Goal: Task Accomplishment & Management: Manage account settings

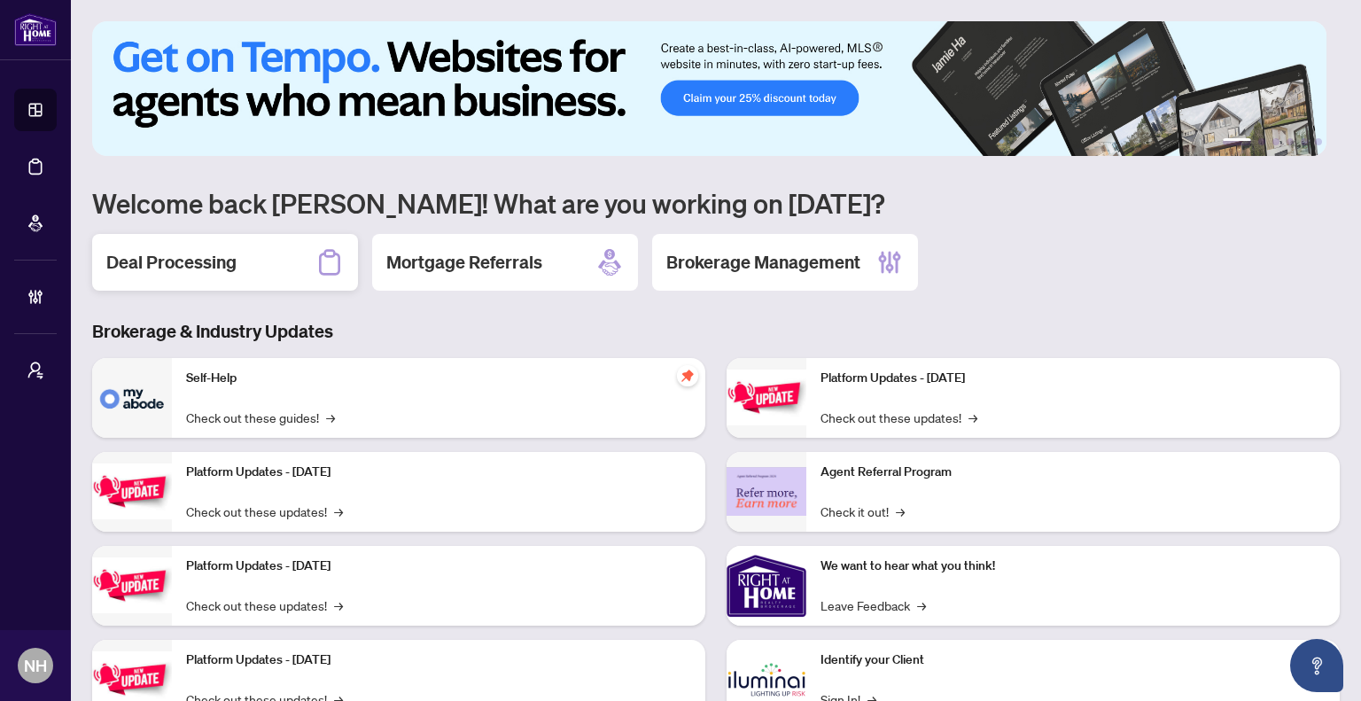
click at [233, 250] on h2 "Deal Processing" at bounding box center [171, 262] width 130 height 25
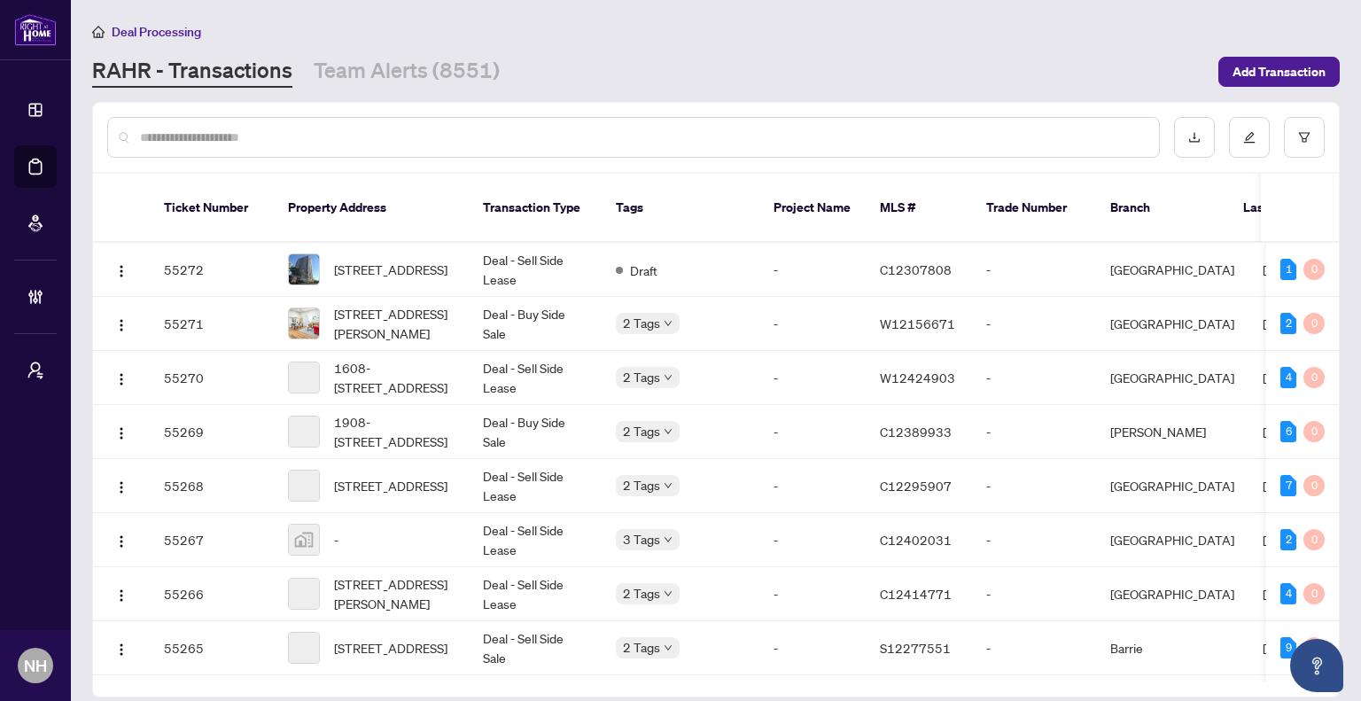
click at [310, 138] on input "text" at bounding box center [642, 137] width 1005 height 19
paste input "**********"
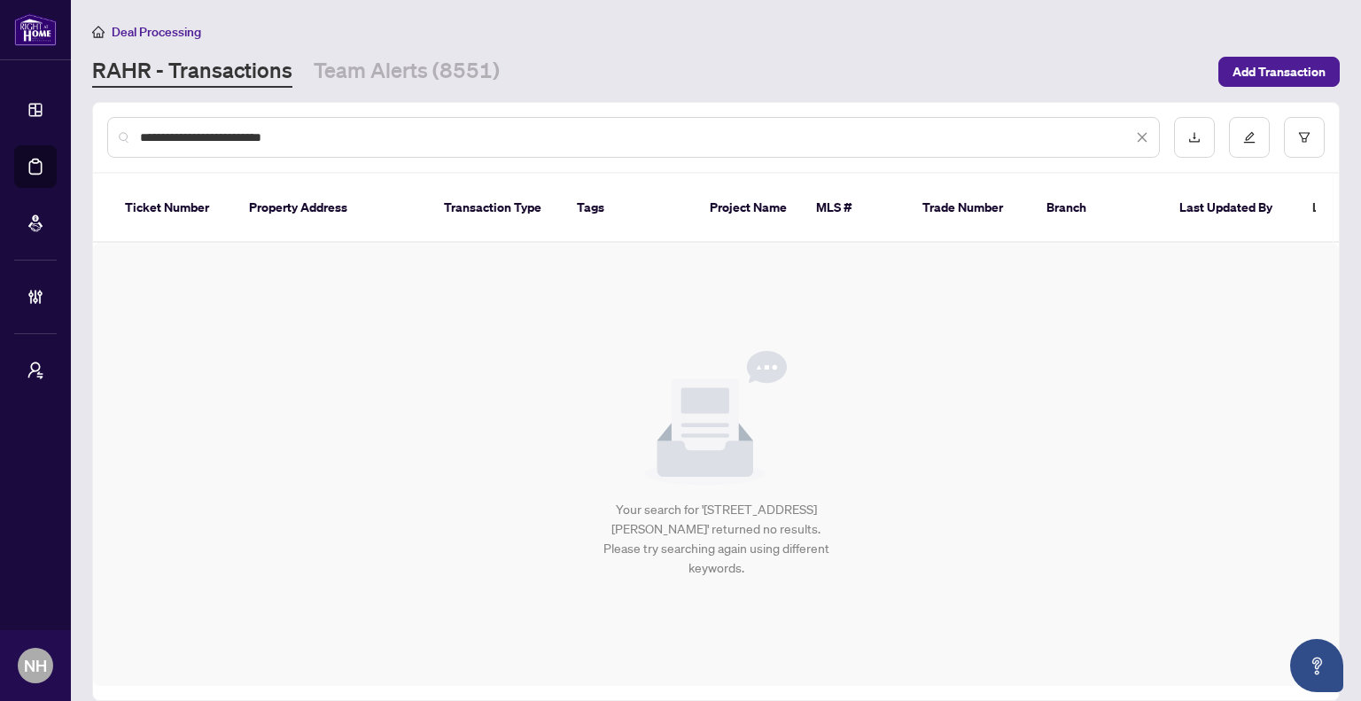
drag, startPoint x: 320, startPoint y: 138, endPoint x: 222, endPoint y: 134, distance: 98.5
click at [222, 134] on input "**********" at bounding box center [636, 137] width 993 height 19
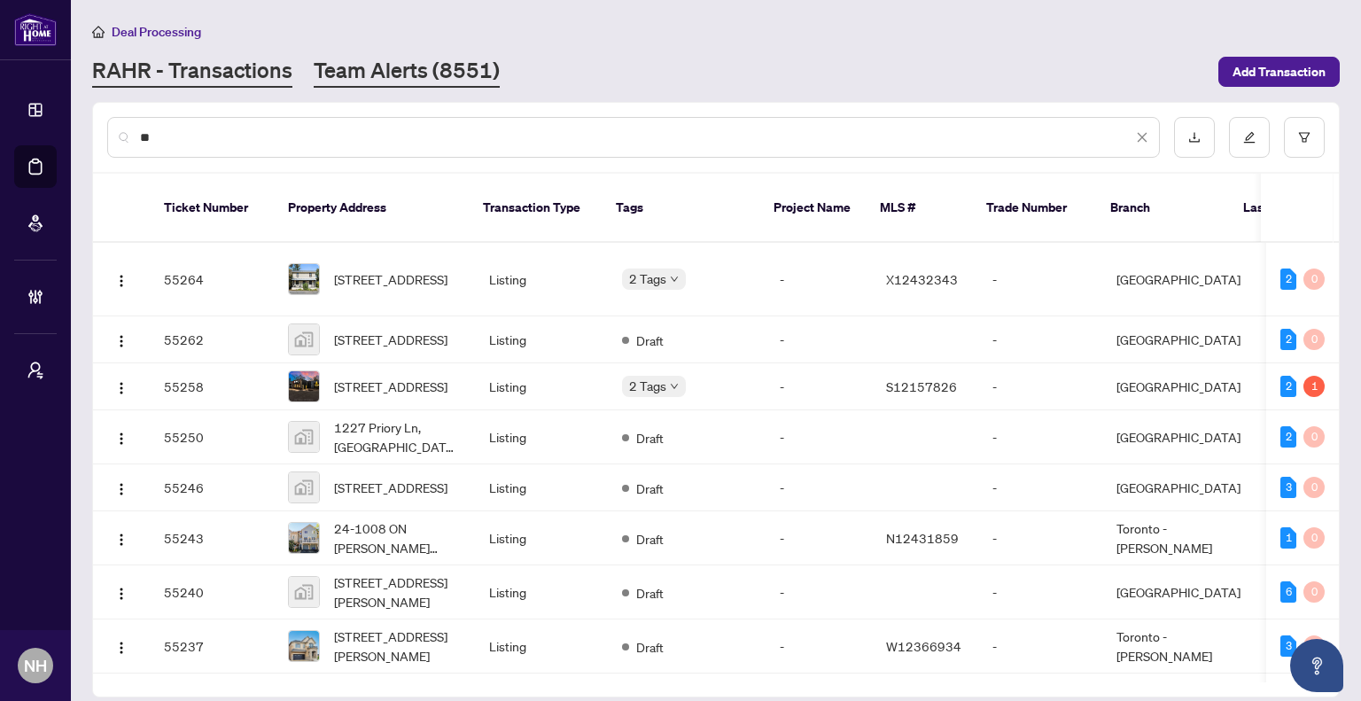
type input "*"
click at [404, 76] on link "Team Alerts (8551)" at bounding box center [407, 72] width 186 height 32
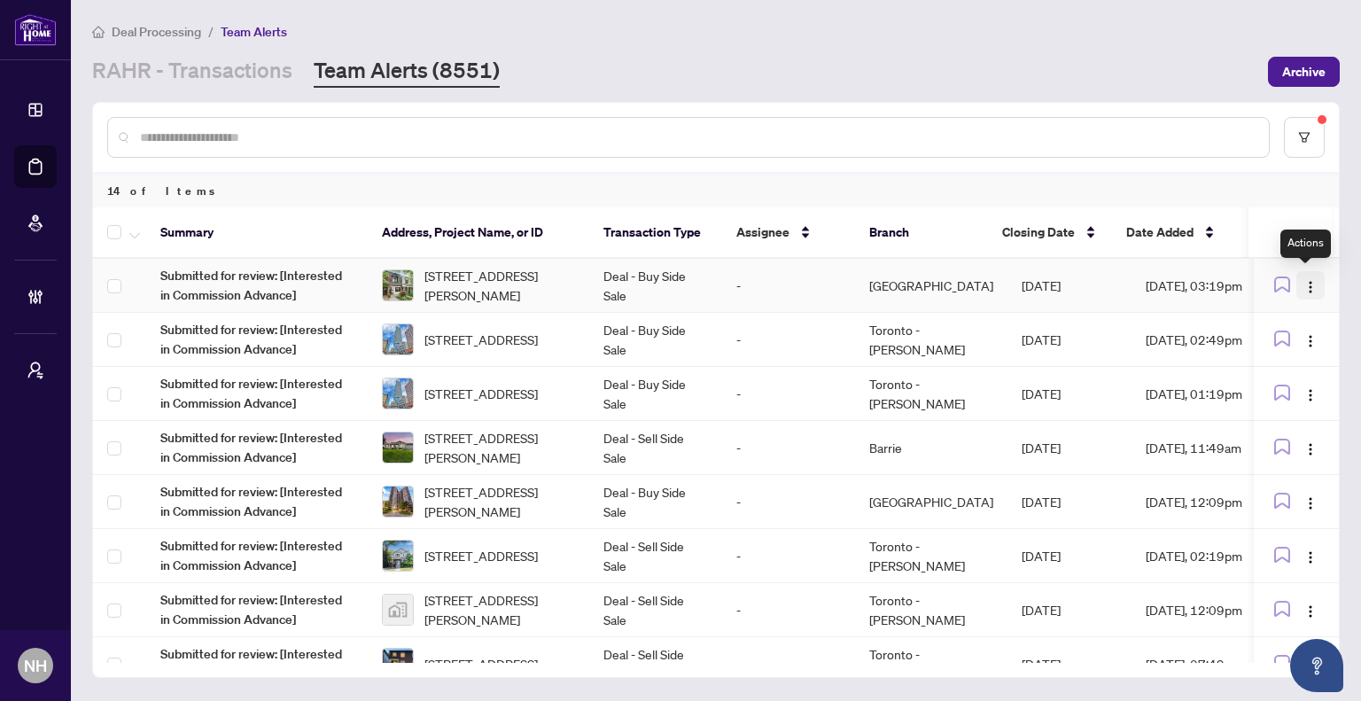
click at [1309, 281] on img "button" at bounding box center [1311, 287] width 14 height 14
click at [566, 290] on span "[STREET_ADDRESS][PERSON_NAME]" at bounding box center [500, 285] width 151 height 39
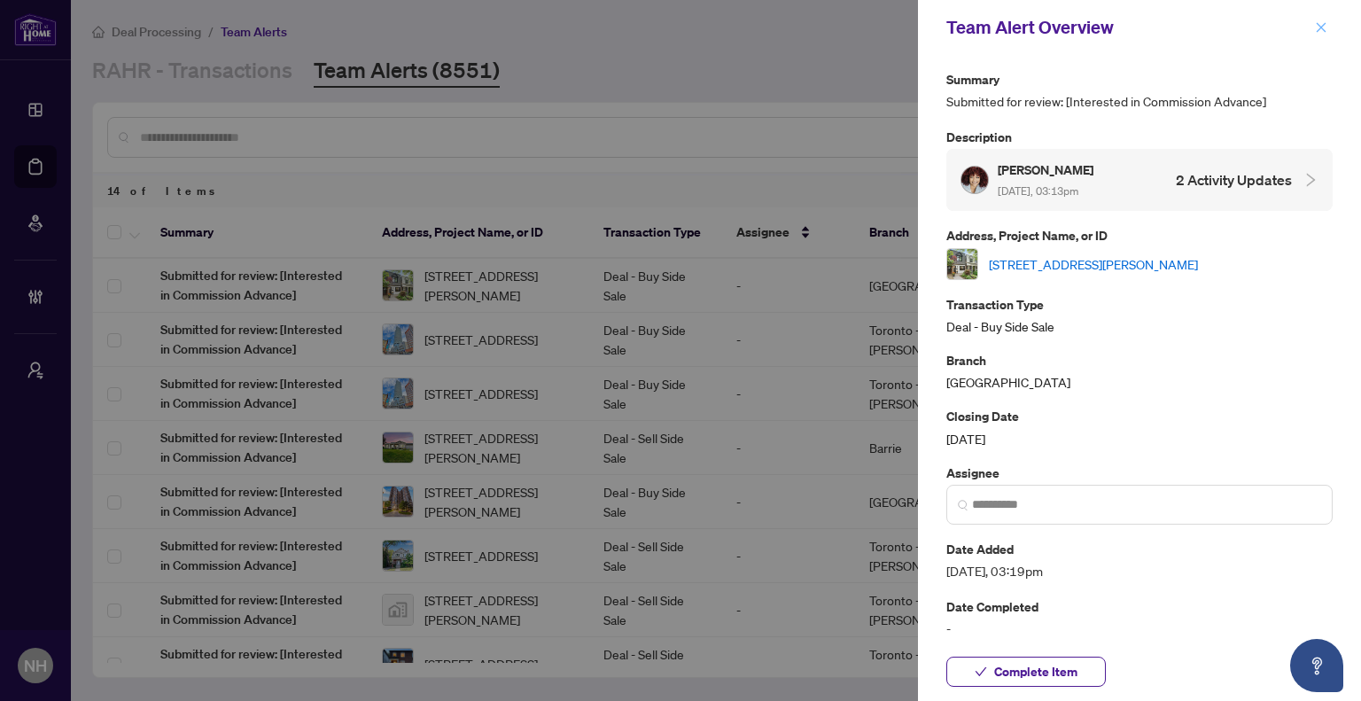
click at [1323, 28] on icon "close" at bounding box center [1321, 27] width 12 height 12
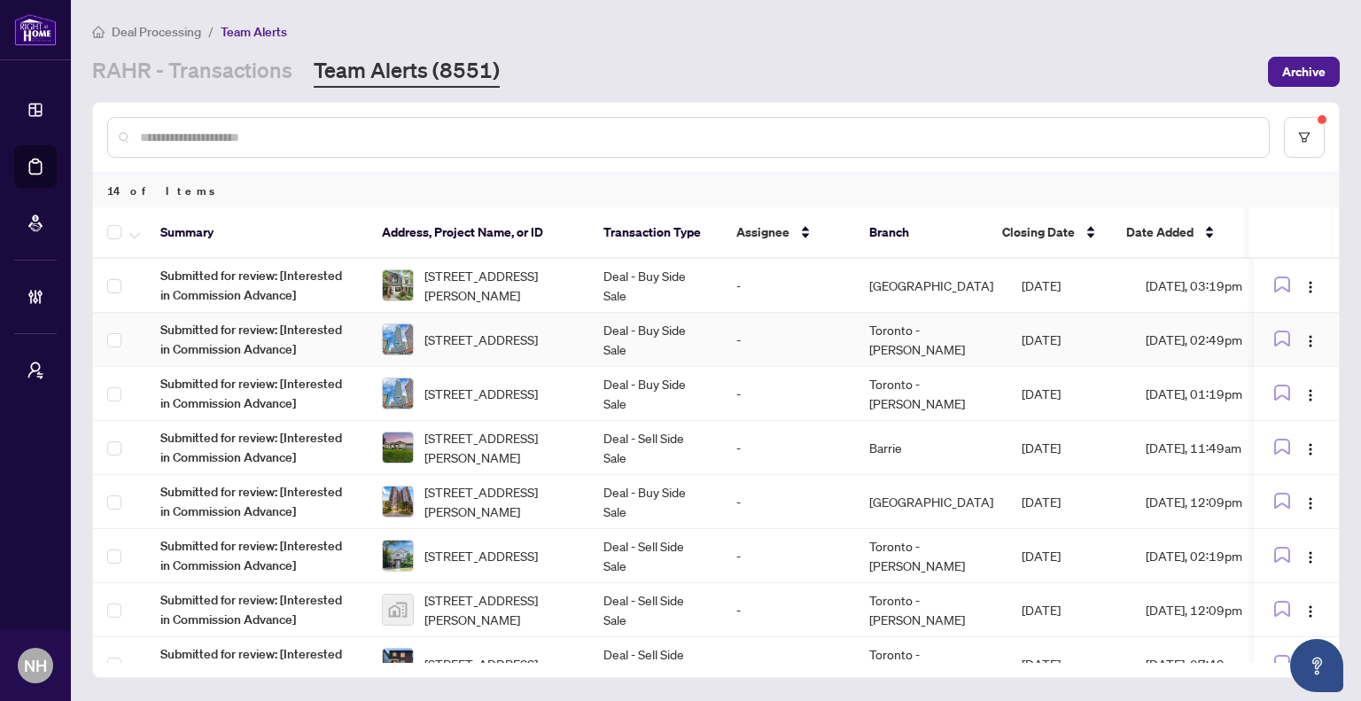
click at [481, 339] on span "[STREET_ADDRESS]" at bounding box center [481, 339] width 113 height 19
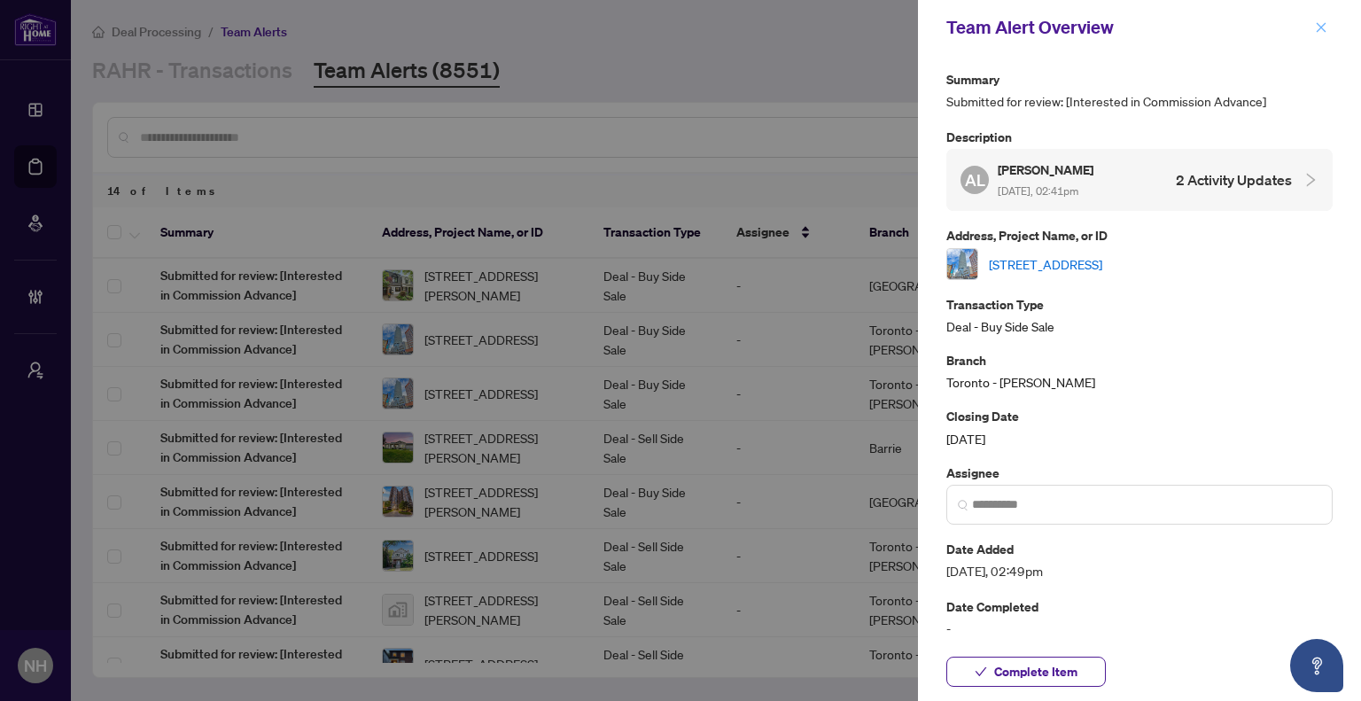
click at [1316, 27] on icon "close" at bounding box center [1321, 27] width 12 height 12
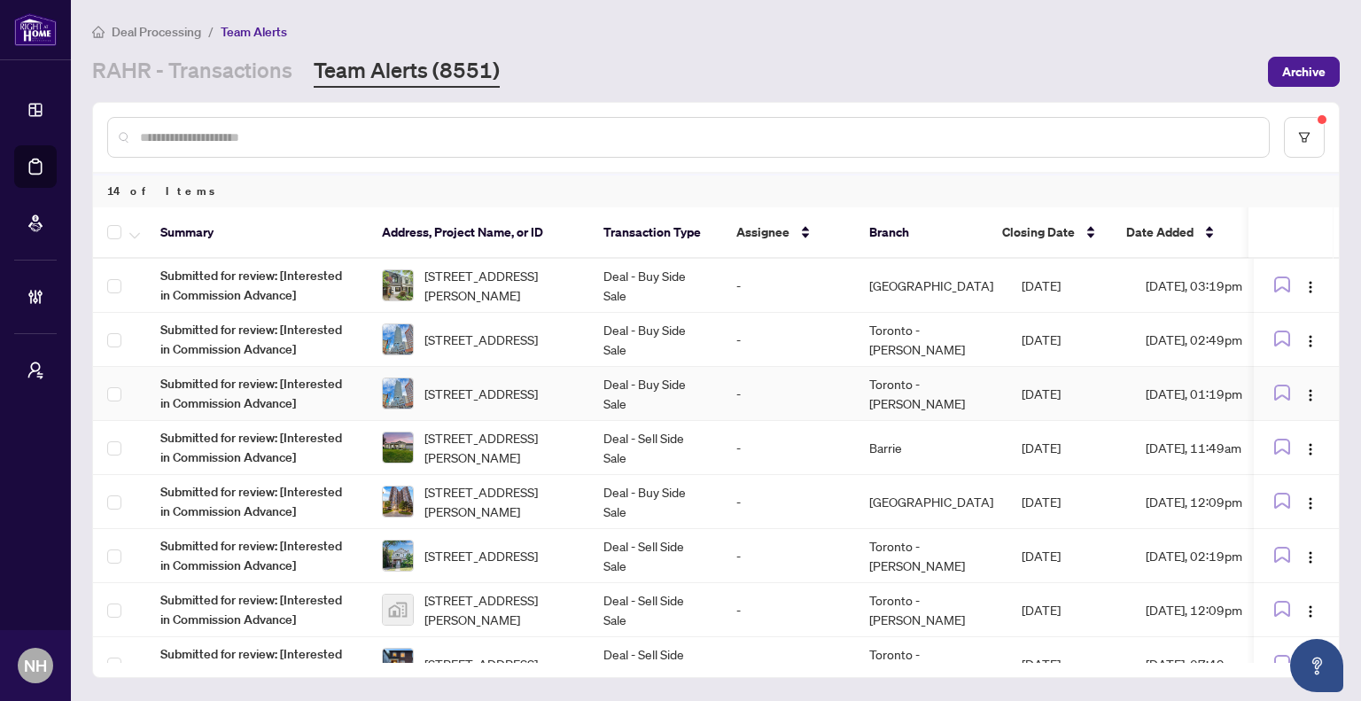
click at [520, 384] on span "[STREET_ADDRESS]" at bounding box center [481, 393] width 113 height 19
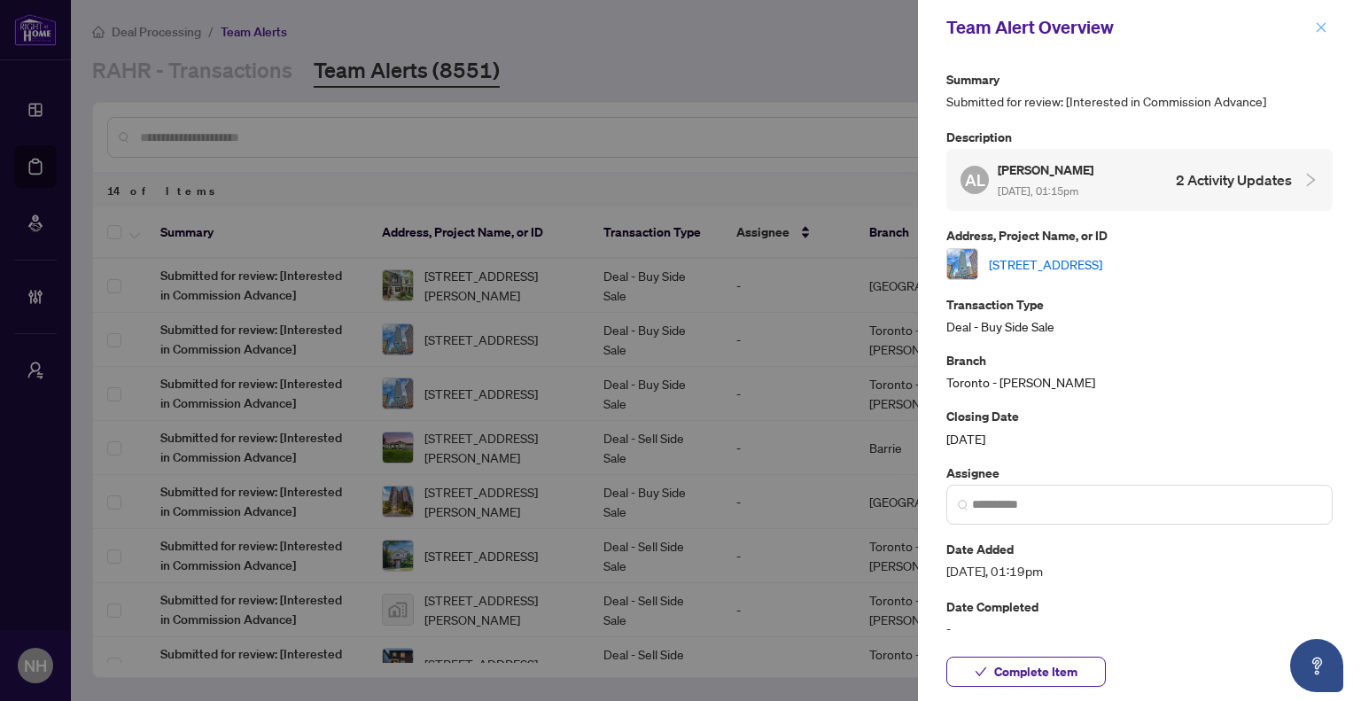
click at [1318, 27] on icon "close" at bounding box center [1321, 27] width 12 height 12
